Goal: Task Accomplishment & Management: Use online tool/utility

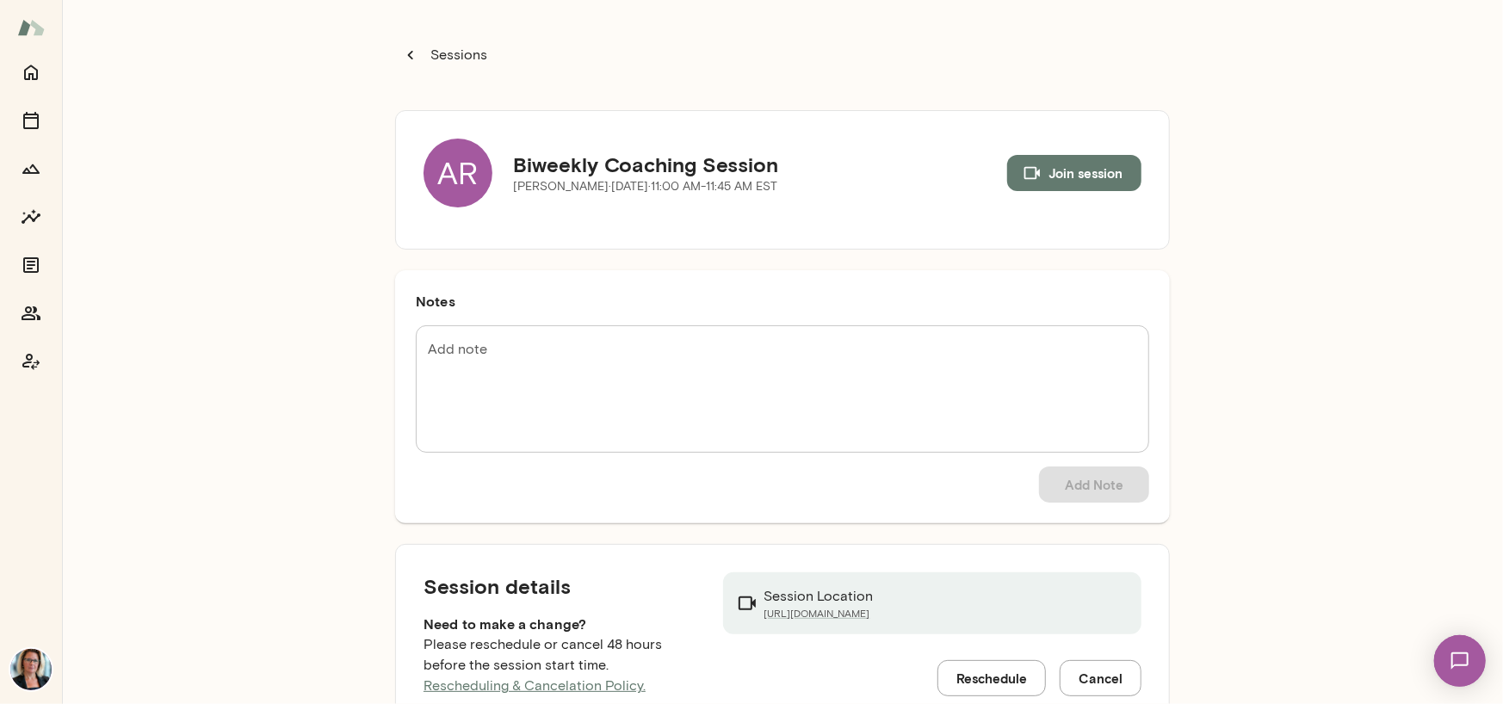
click at [456, 178] on div "AR" at bounding box center [458, 173] width 69 height 69
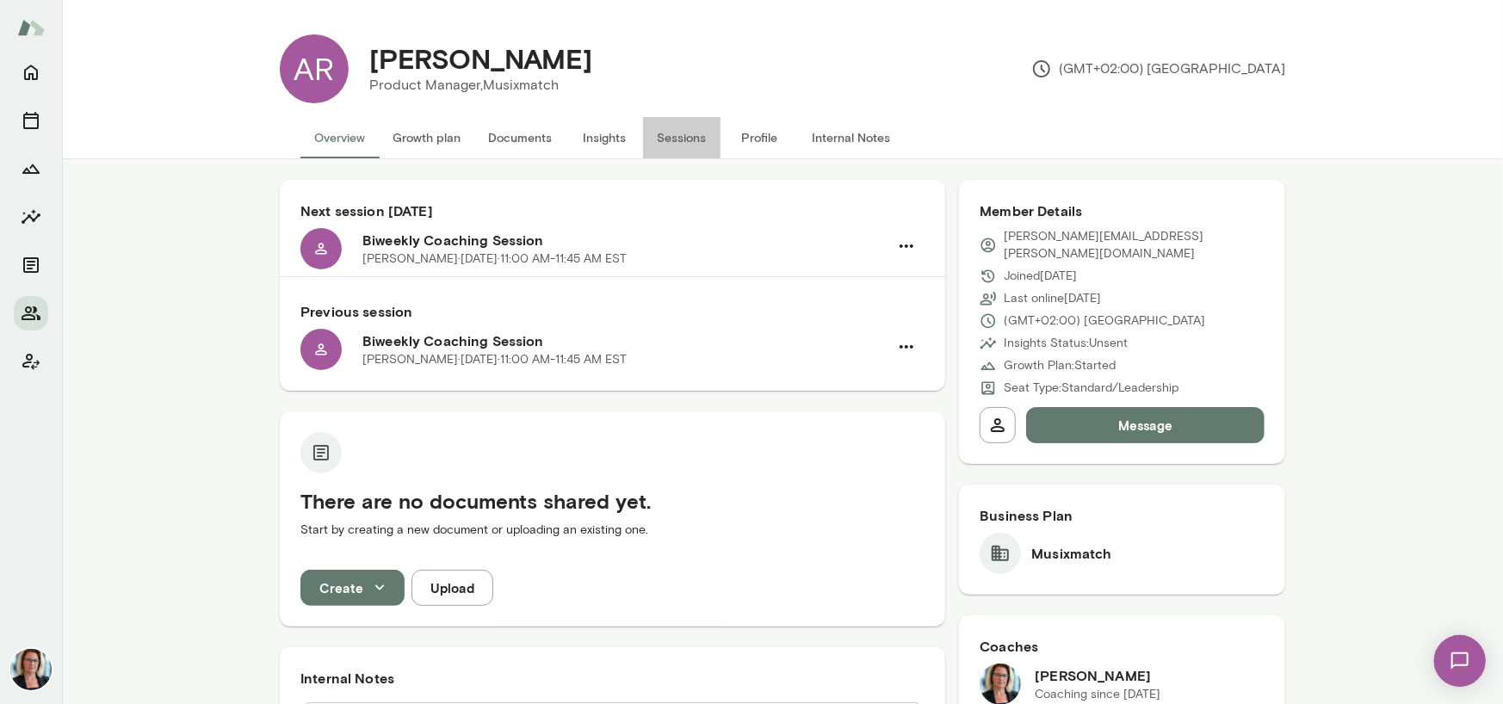
click at [680, 133] on button "Sessions" at bounding box center [681, 137] width 77 height 41
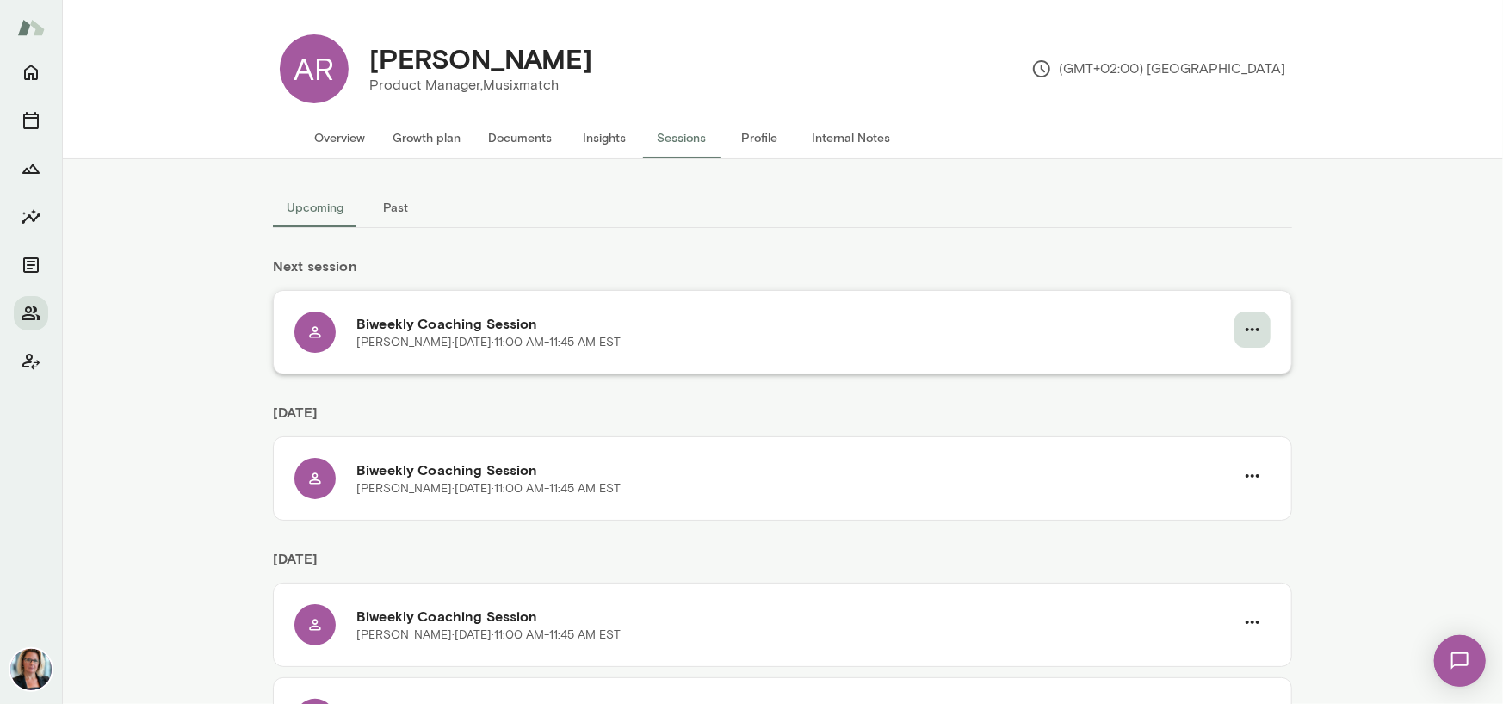
click at [1244, 333] on icon "button" at bounding box center [1253, 329] width 21 height 21
click at [1215, 363] on span "Reschedule" at bounding box center [1216, 370] width 74 height 21
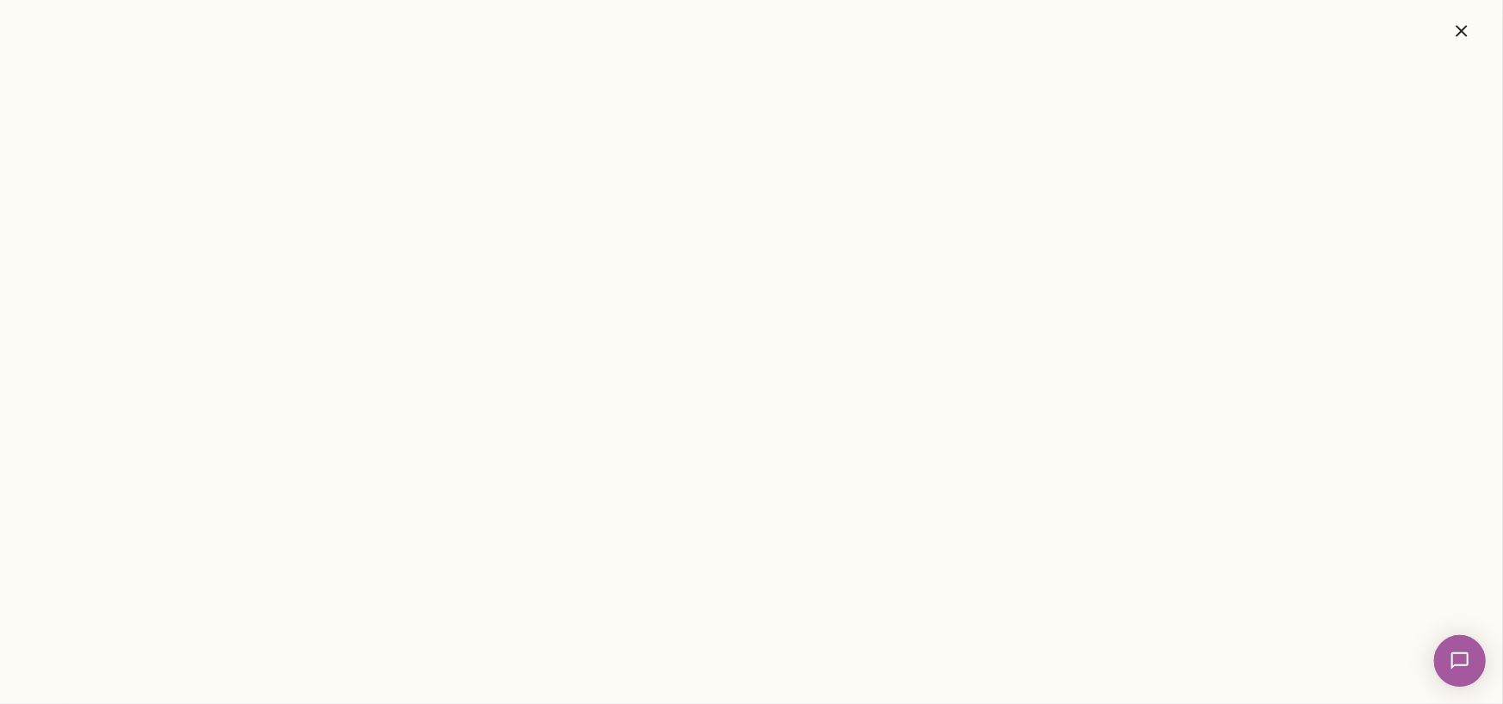
click at [1460, 28] on icon "button" at bounding box center [1461, 30] width 11 height 11
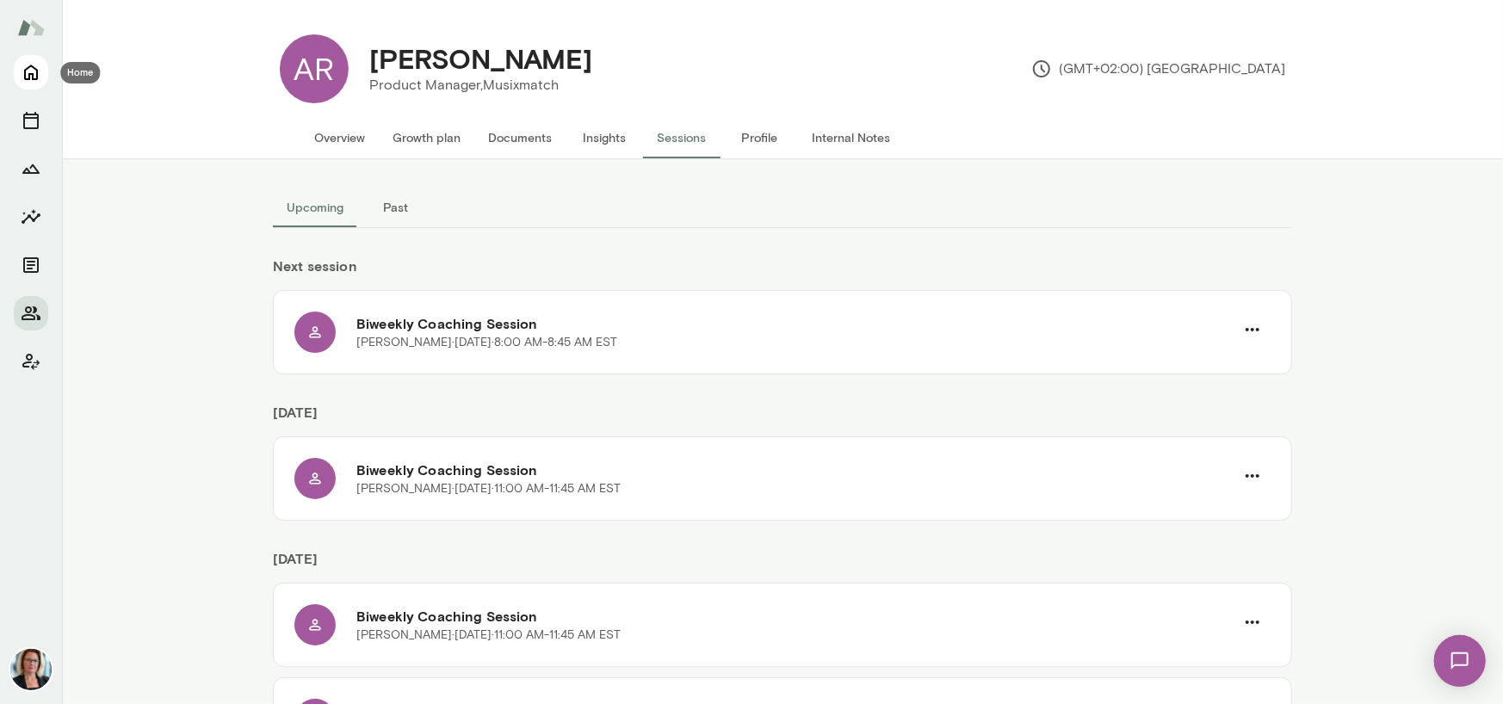
click at [26, 78] on icon "Home" at bounding box center [31, 72] width 14 height 15
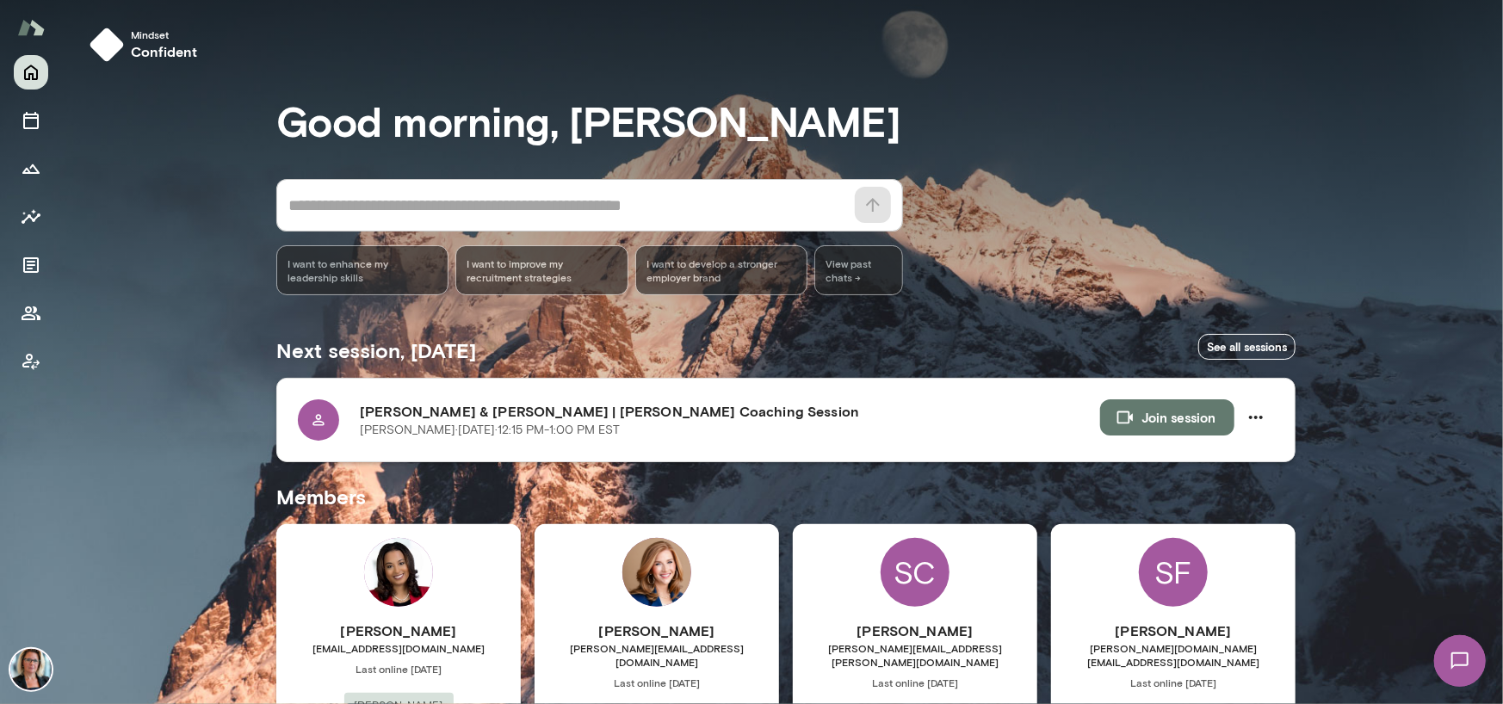
click at [1156, 418] on button "Join session" at bounding box center [1167, 418] width 134 height 36
